Goal: Task Accomplishment & Management: Manage account settings

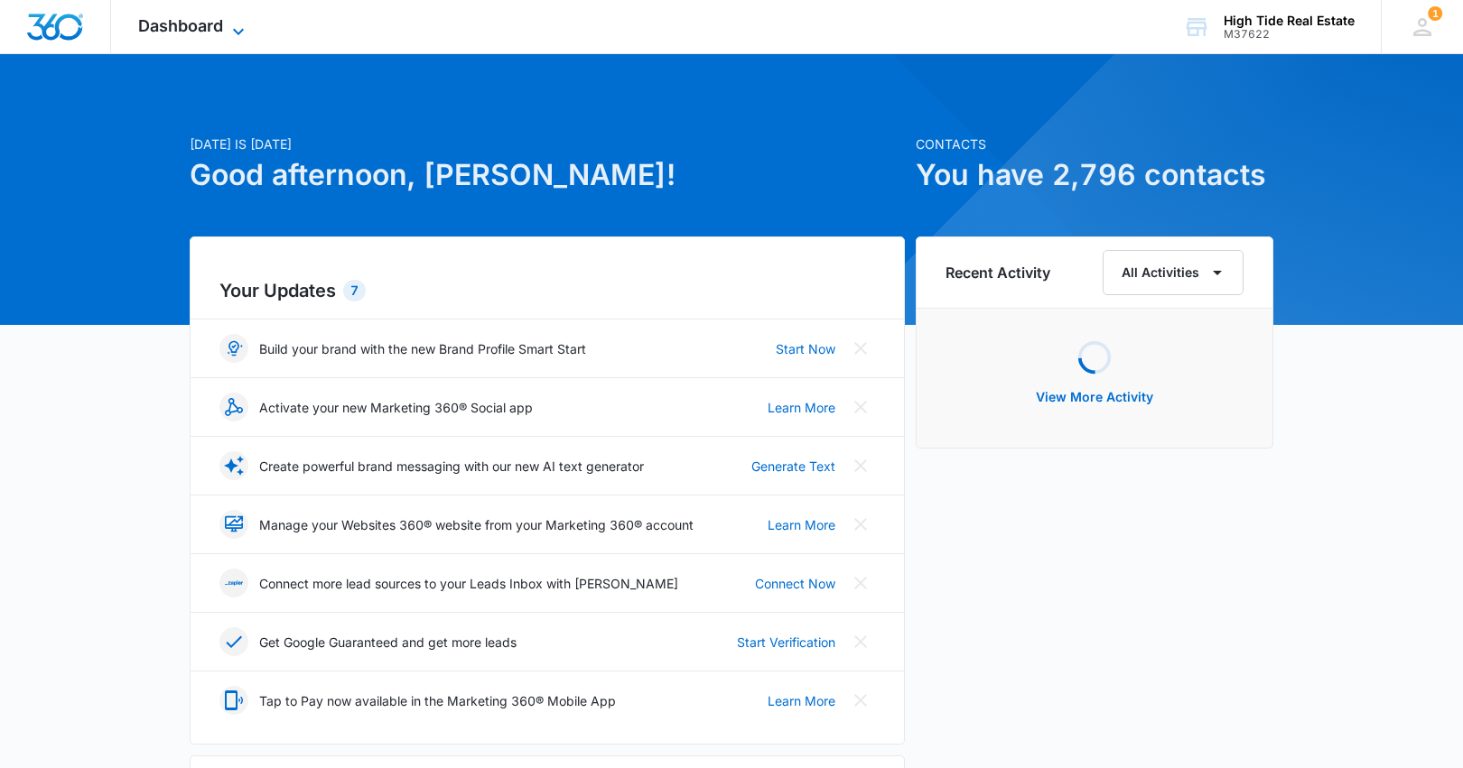
click at [231, 25] on icon at bounding box center [239, 32] width 22 height 22
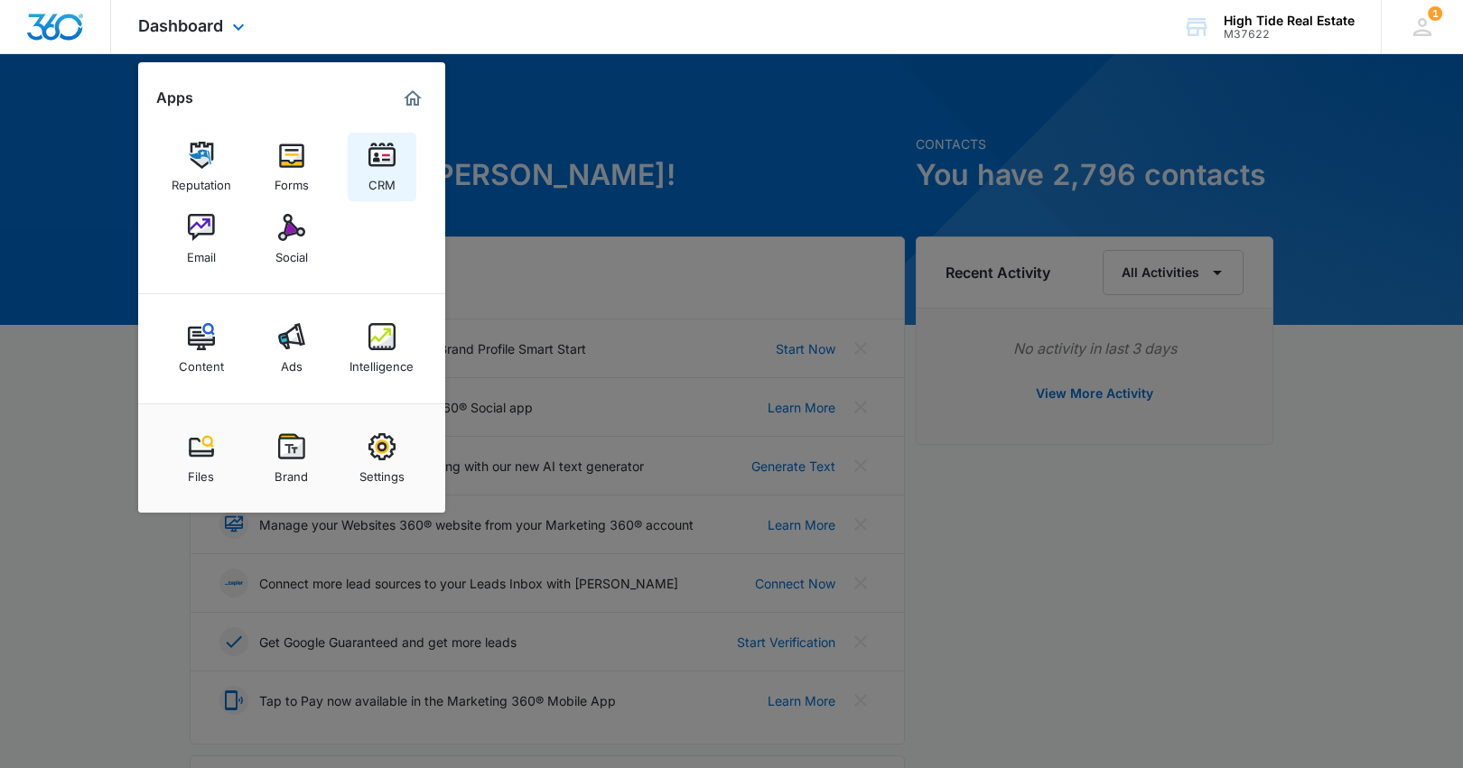
click at [373, 161] on img at bounding box center [381, 155] width 27 height 27
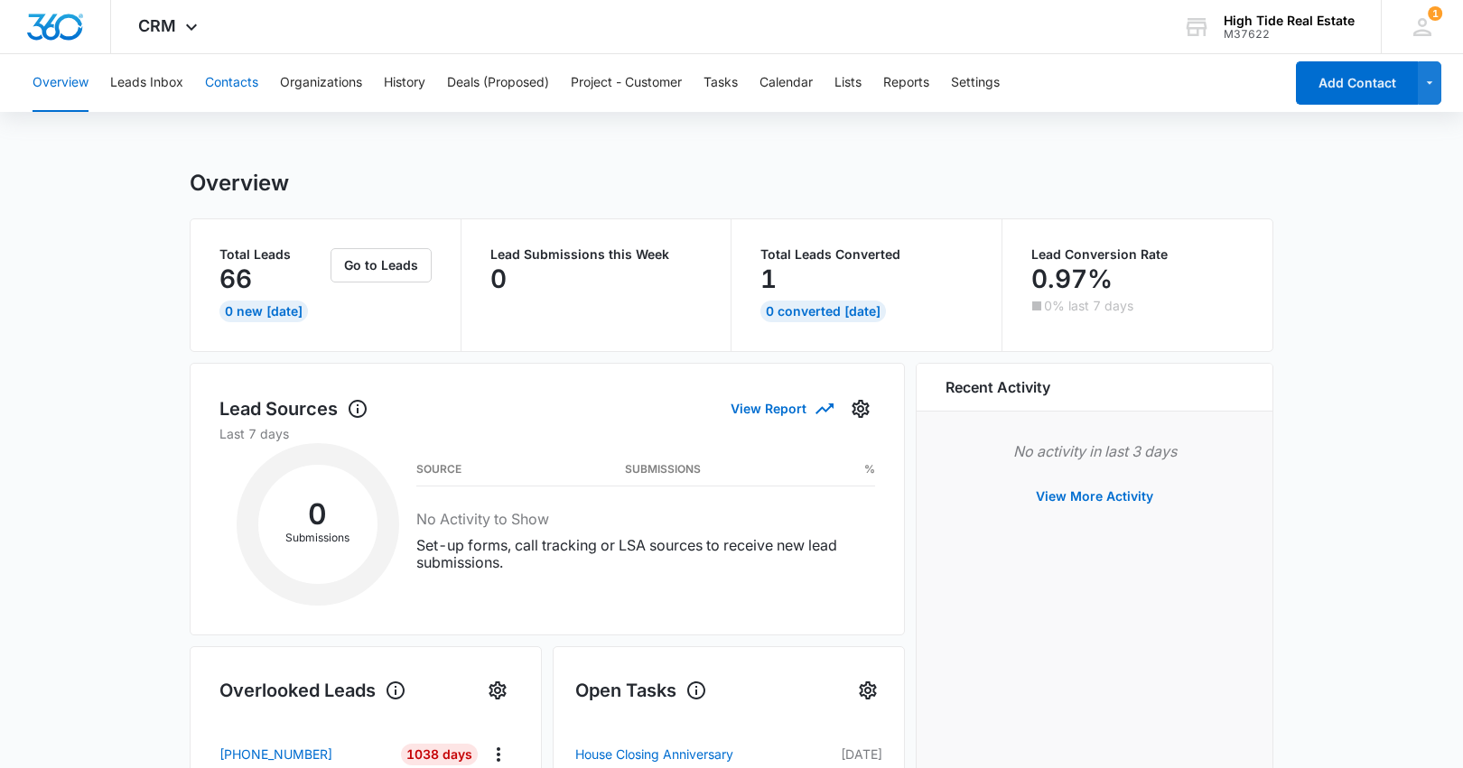
click at [243, 79] on button "Contacts" at bounding box center [231, 83] width 53 height 58
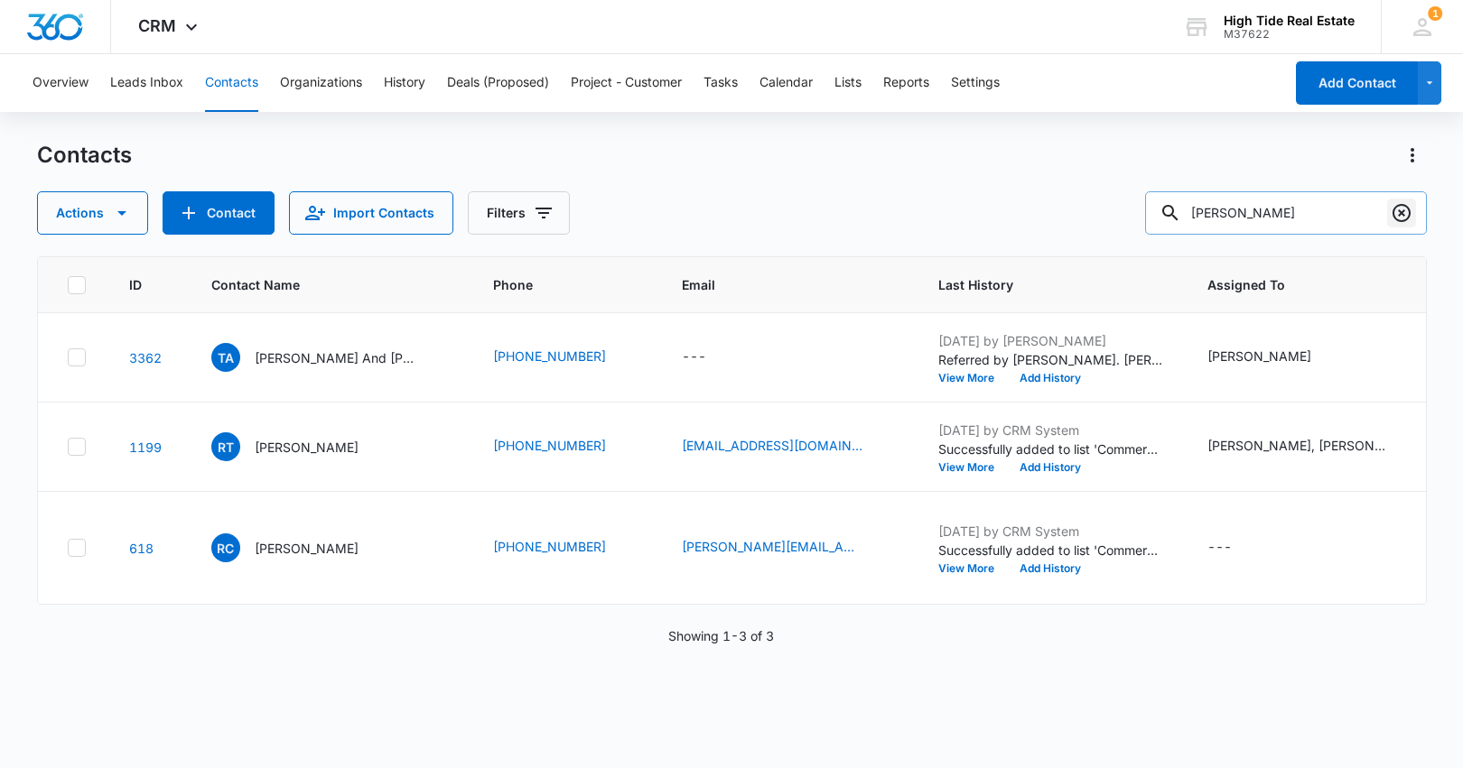
click at [1398, 214] on icon "Clear" at bounding box center [1402, 213] width 22 height 22
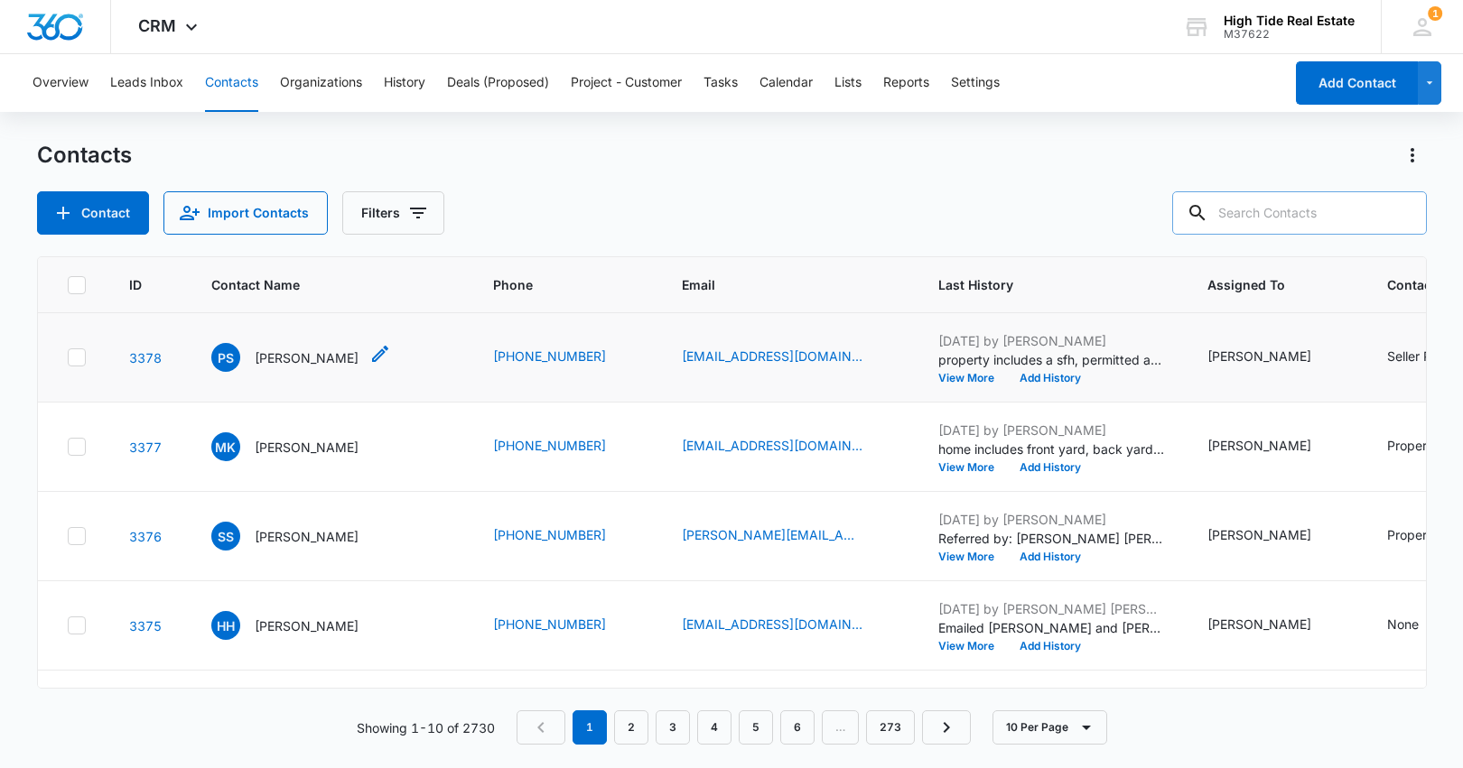
click at [287, 368] on p "[PERSON_NAME]" at bounding box center [307, 358] width 104 height 19
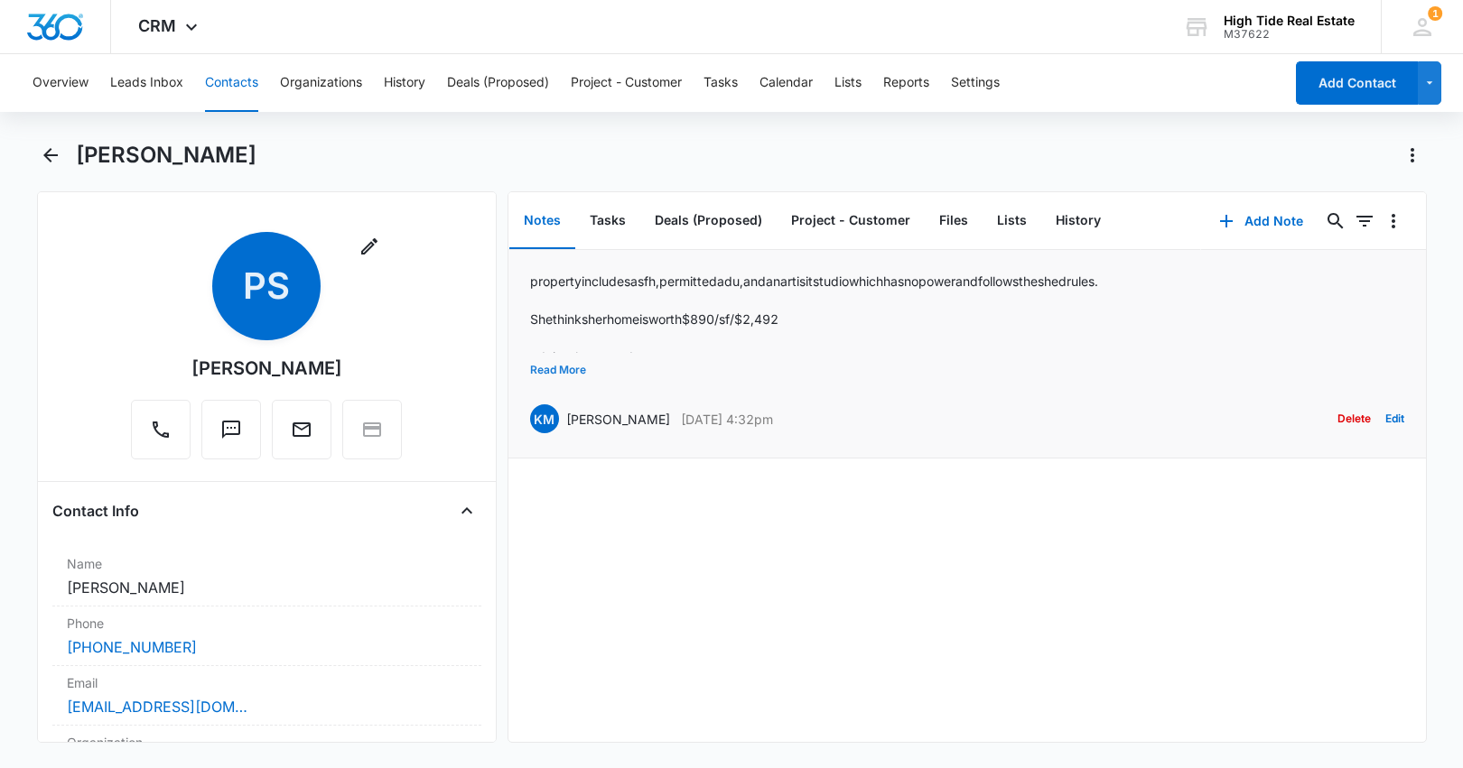
click at [571, 366] on button "Read More" at bounding box center [558, 370] width 56 height 34
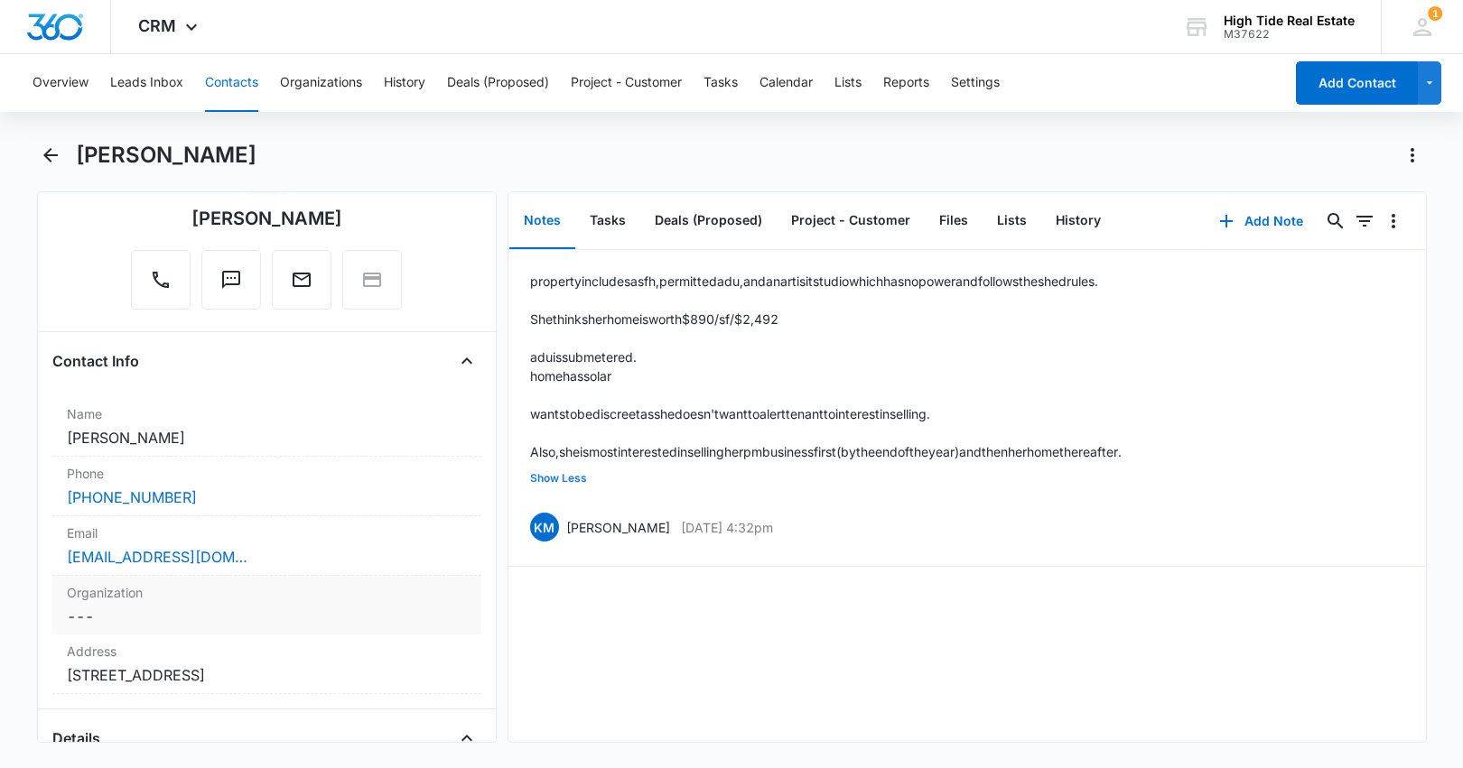
scroll to position [152, 0]
click at [209, 676] on dd "Cancel Save Changes [STREET_ADDRESS]" at bounding box center [267, 674] width 400 height 22
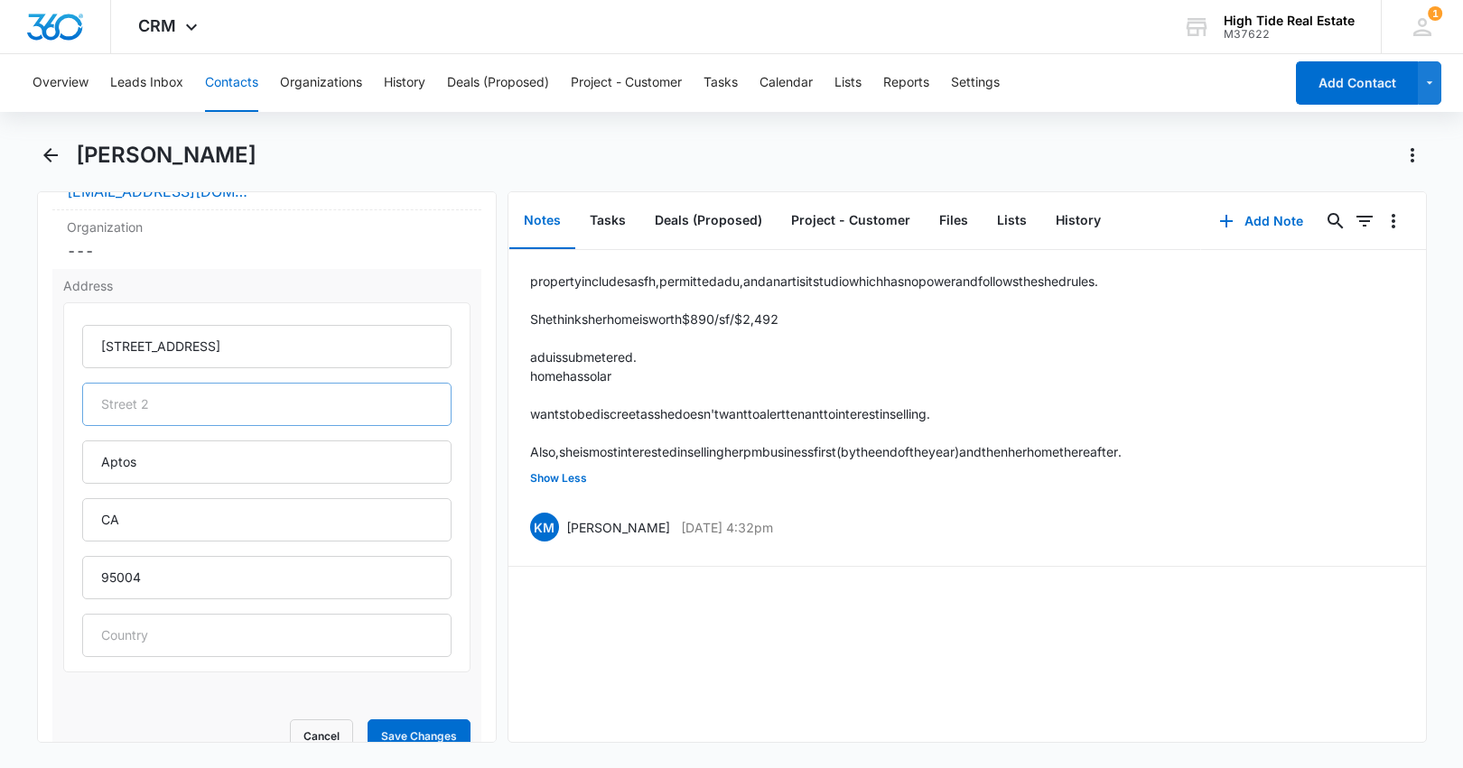
scroll to position [517, 0]
drag, startPoint x: 237, startPoint y: 332, endPoint x: 90, endPoint y: 332, distance: 146.3
click at [90, 332] on input "[STREET_ADDRESS]" at bounding box center [266, 344] width 369 height 43
